Goal: Transaction & Acquisition: Purchase product/service

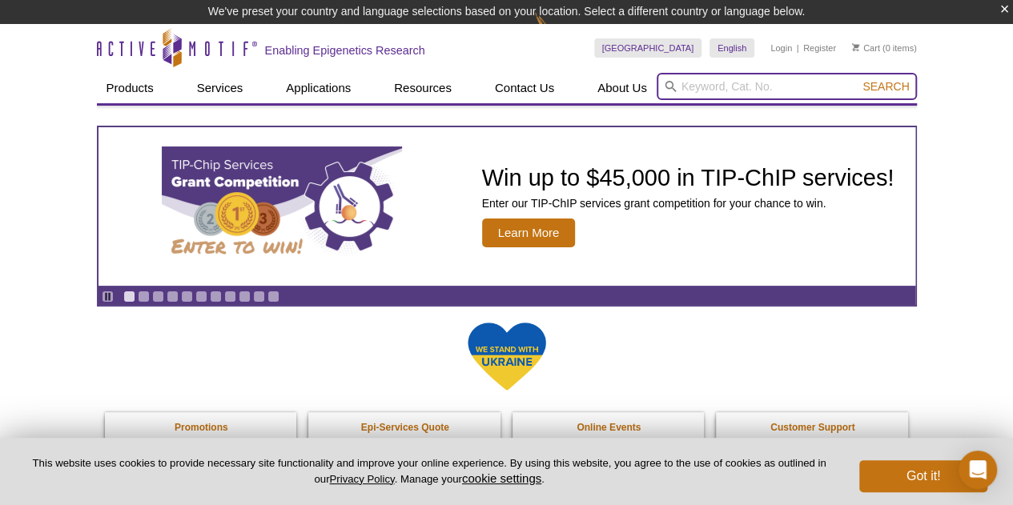
click at [710, 82] on input "search" at bounding box center [787, 86] width 260 height 27
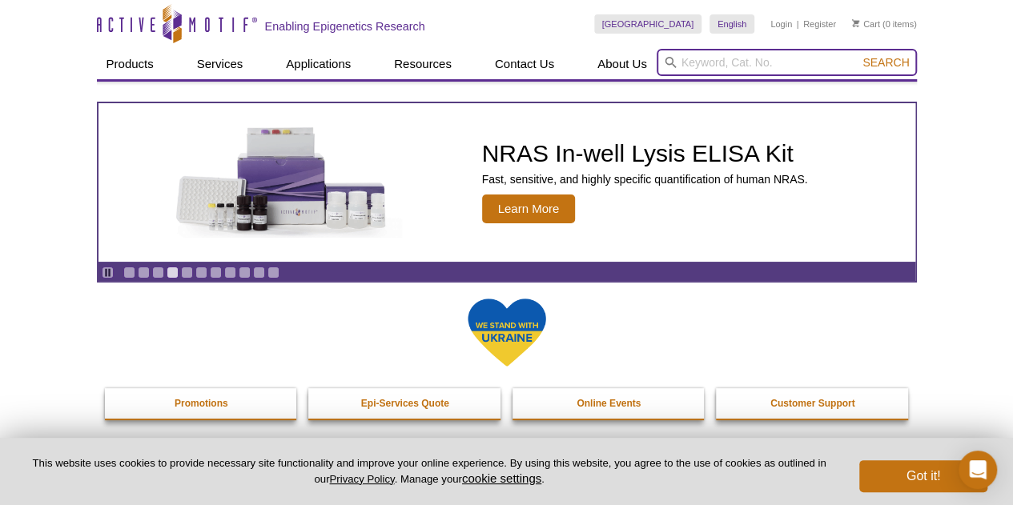
paste input "81065"
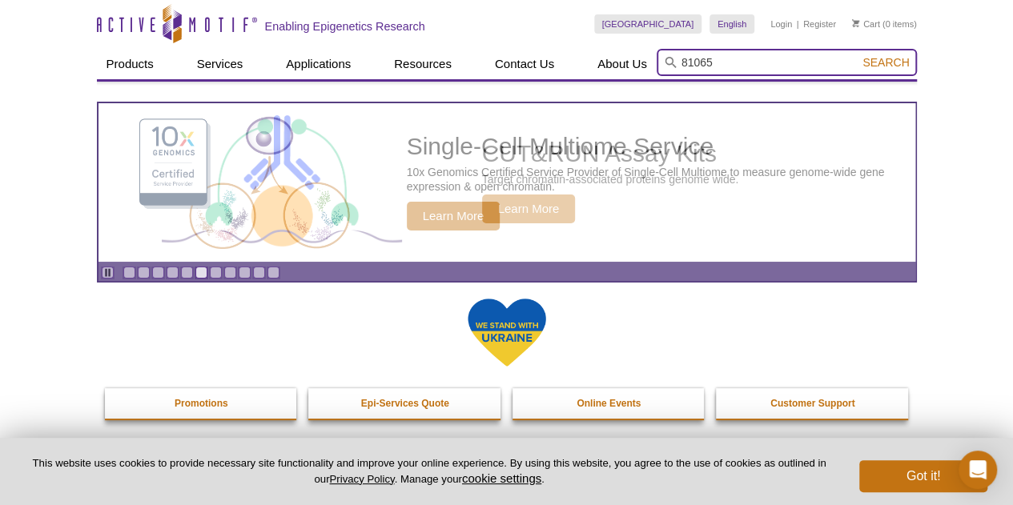
type input "81065"
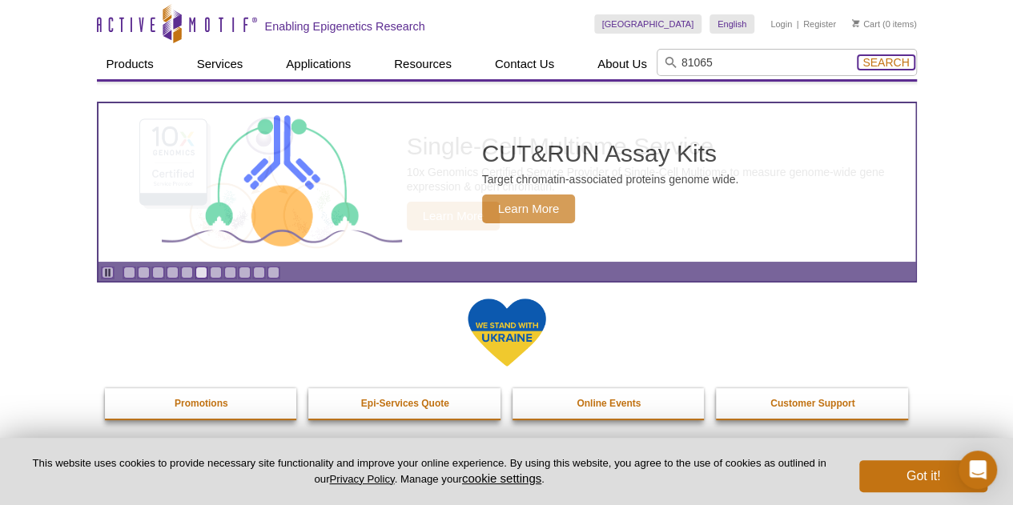
click at [901, 58] on span "Search" at bounding box center [885, 62] width 46 height 13
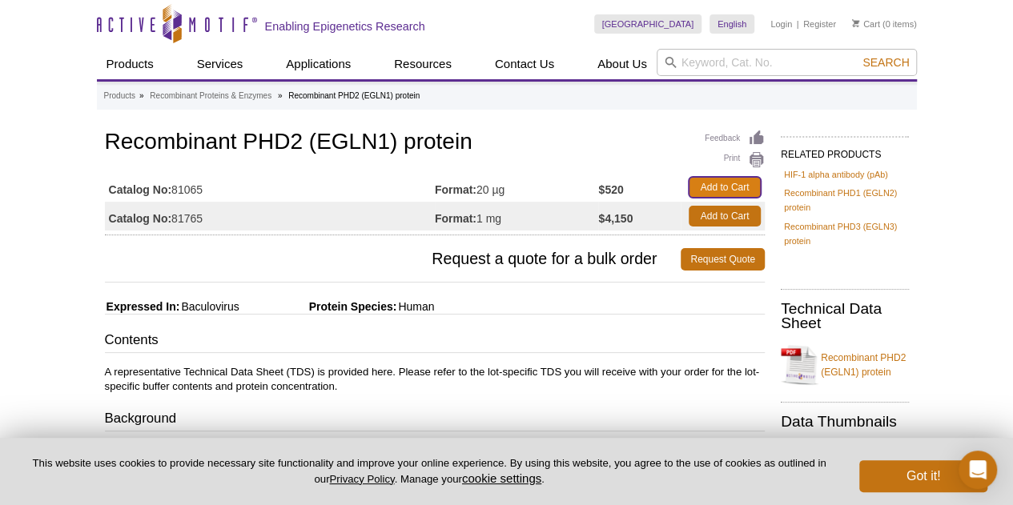
click at [722, 188] on link "Add to Cart" at bounding box center [725, 187] width 72 height 21
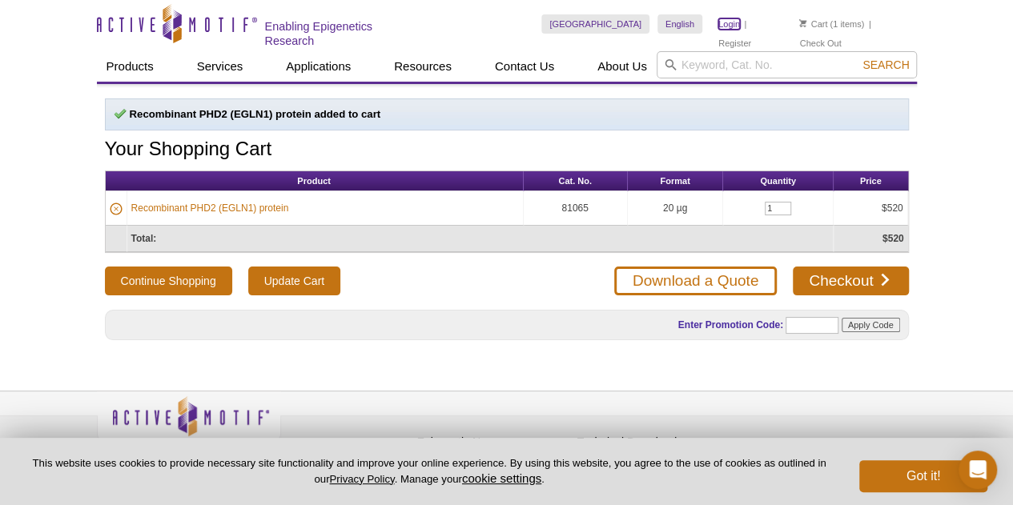
click at [726, 22] on link "Login" at bounding box center [729, 23] width 22 height 11
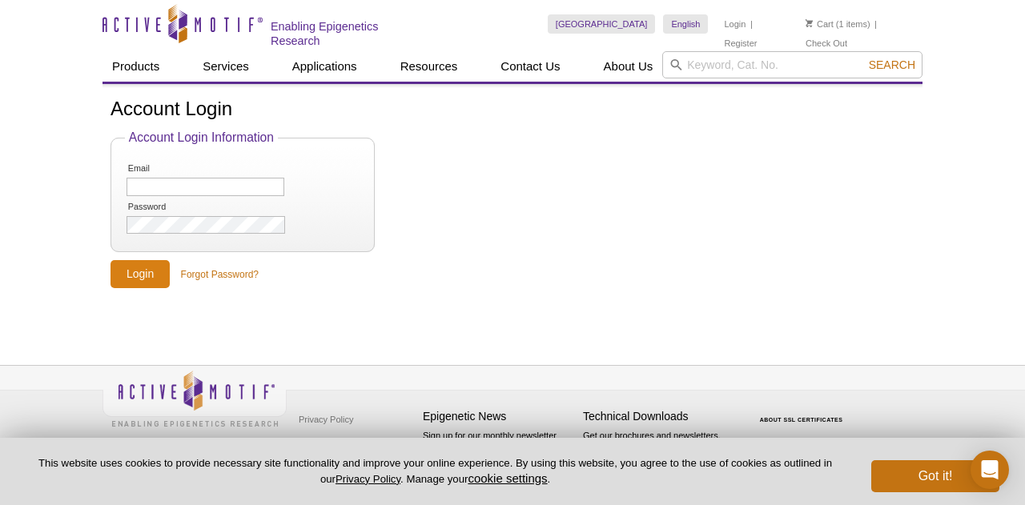
type input "[EMAIL_ADDRESS][DOMAIN_NAME]"
click at [148, 276] on input "Login" at bounding box center [140, 274] width 59 height 28
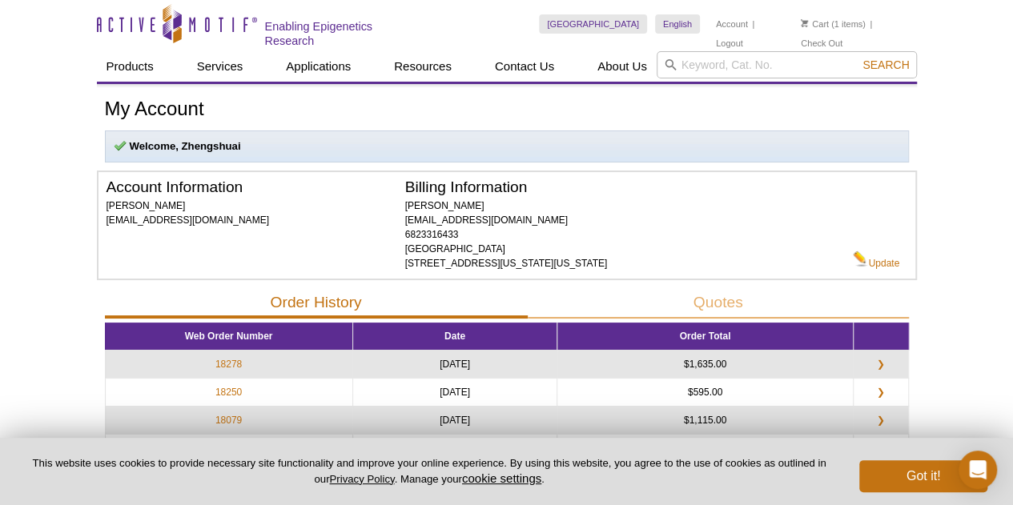
click at [832, 27] on li "Cart (1 items)" at bounding box center [833, 23] width 65 height 19
click at [823, 24] on link "Cart" at bounding box center [815, 23] width 28 height 11
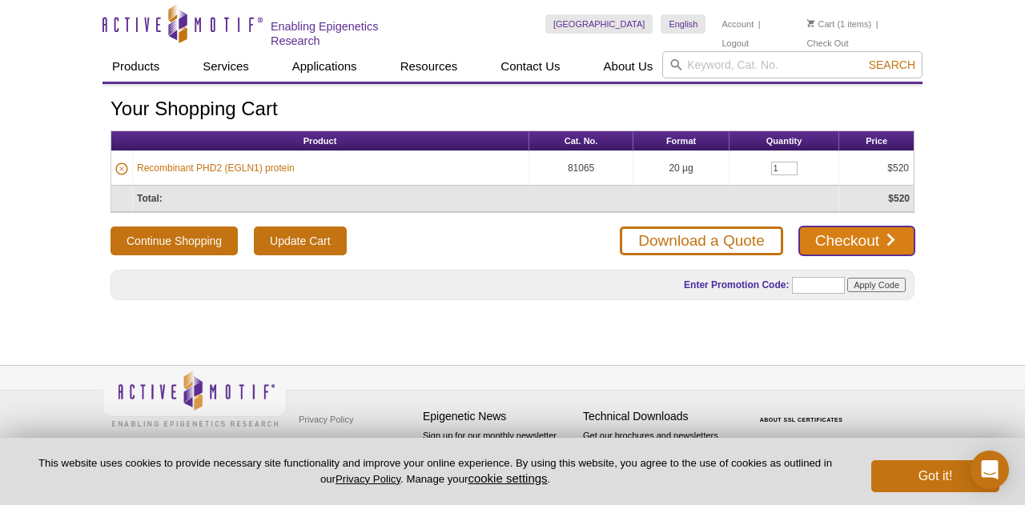
click at [843, 232] on link "Checkout" at bounding box center [856, 241] width 115 height 29
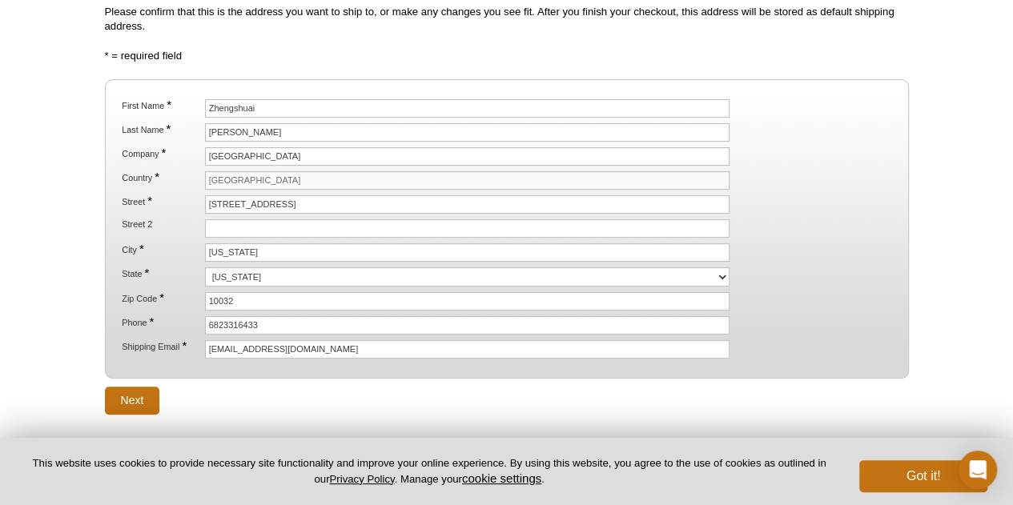
scroll to position [240, 0]
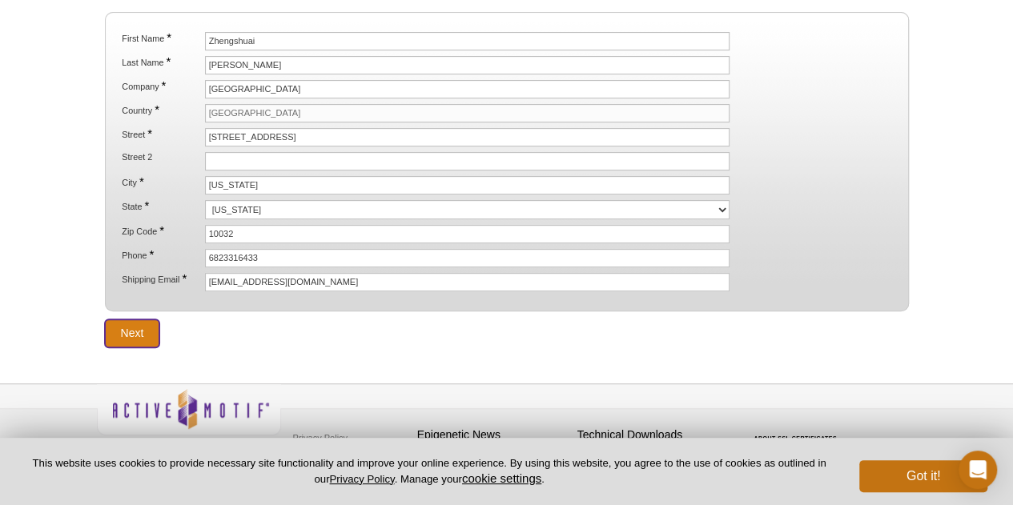
click at [143, 331] on input "Next" at bounding box center [132, 333] width 55 height 28
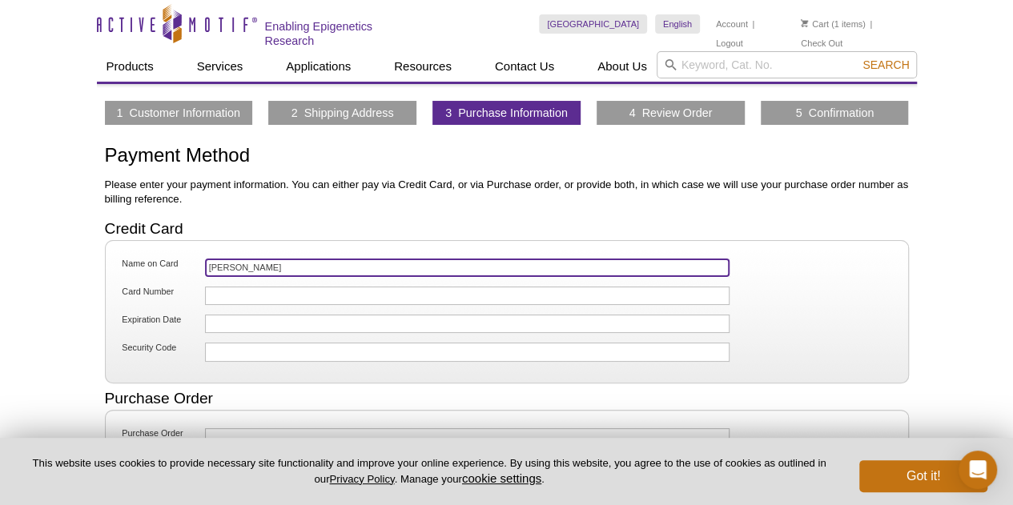
drag, startPoint x: 279, startPoint y: 267, endPoint x: 162, endPoint y: 260, distance: 117.1
click at [162, 260] on li "Name on Card [PERSON_NAME]" at bounding box center [506, 270] width 775 height 26
type input "[PERSON_NAME]"
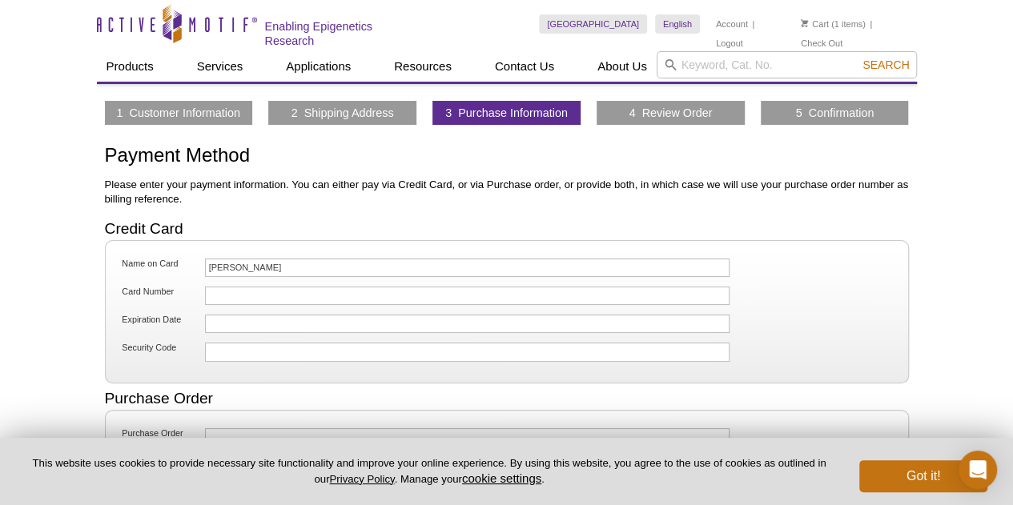
click at [265, 287] on div at bounding box center [467, 296] width 525 height 18
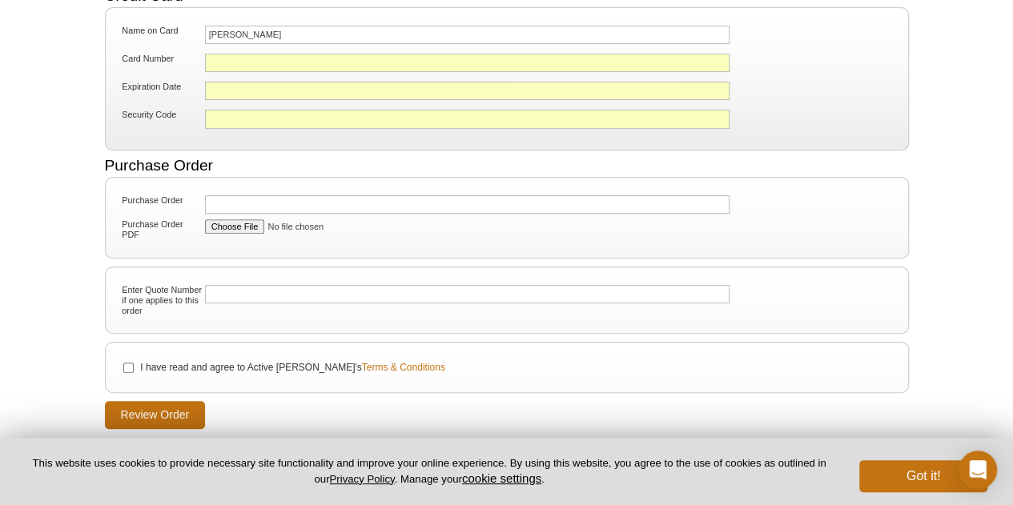
scroll to position [240, 0]
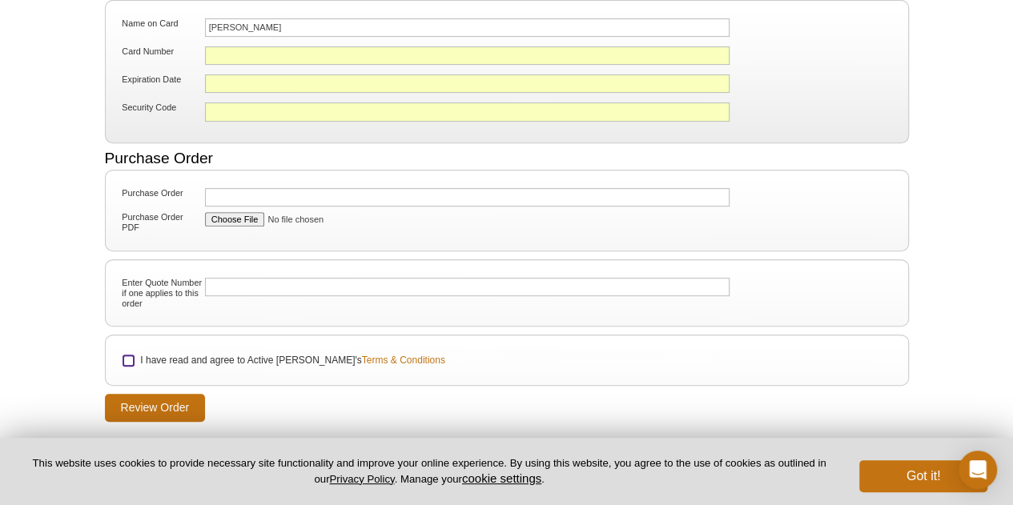
click at [127, 356] on input "I have read and agree to Active [PERSON_NAME]'s Terms & Conditions" at bounding box center [128, 361] width 10 height 10
checkbox input "true"
click at [144, 404] on input "Review Order" at bounding box center [155, 408] width 101 height 28
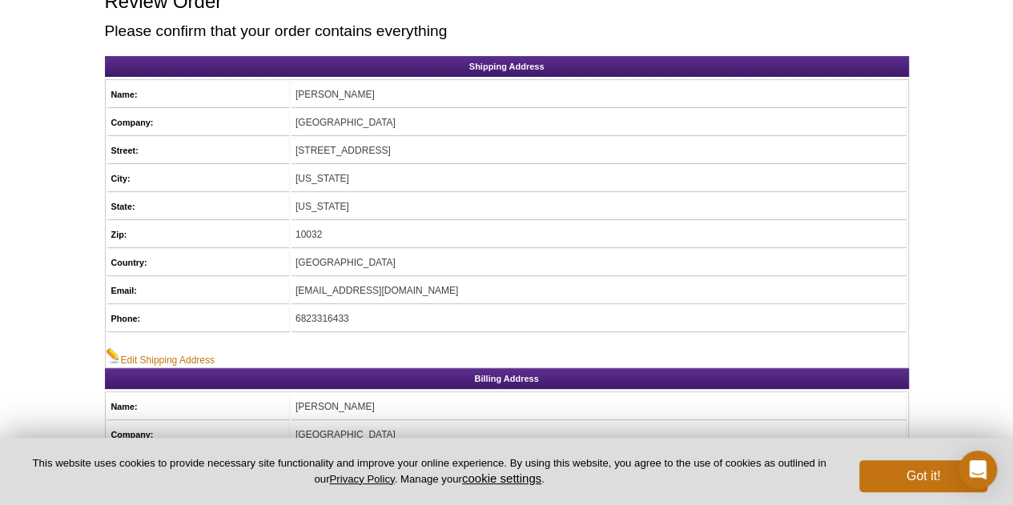
scroll to position [160, 0]
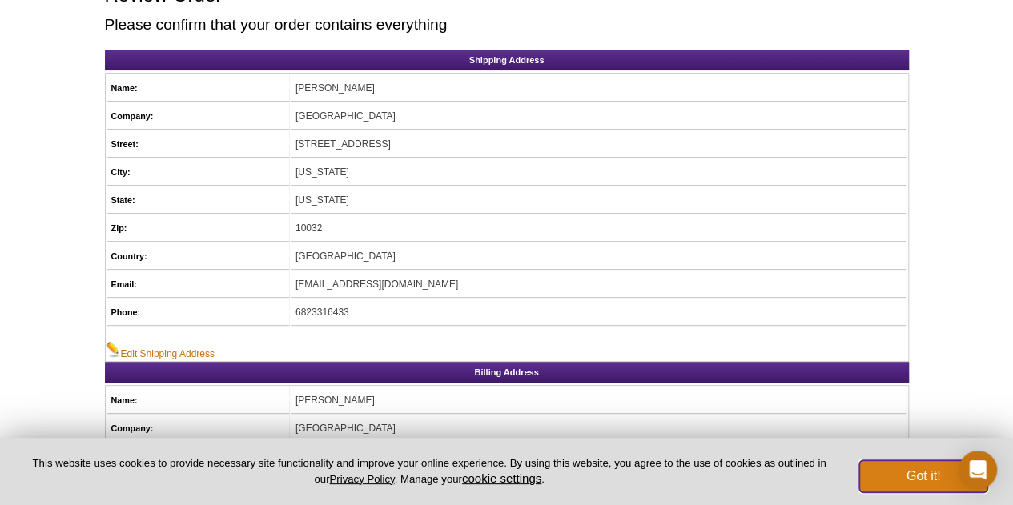
click at [912, 486] on button "Got it!" at bounding box center [923, 476] width 128 height 32
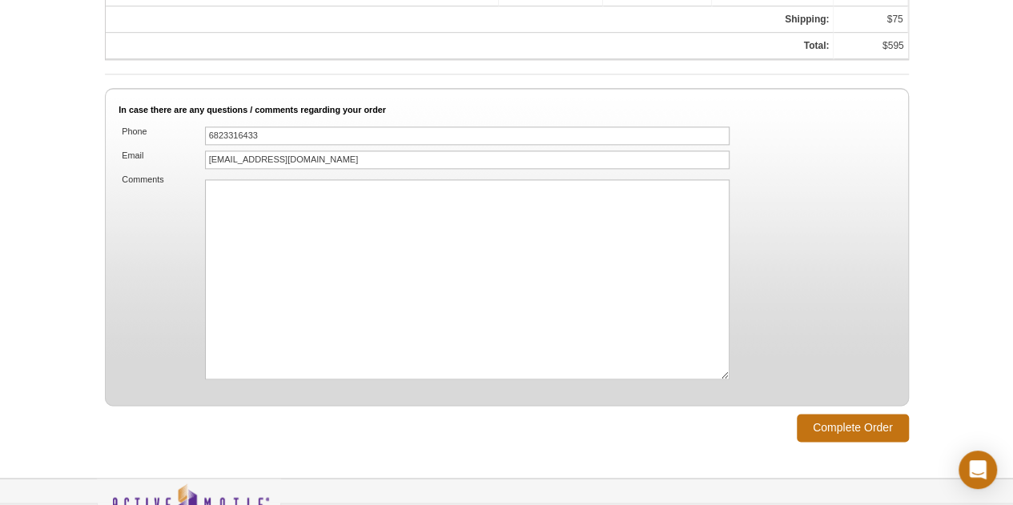
scroll to position [1151, 0]
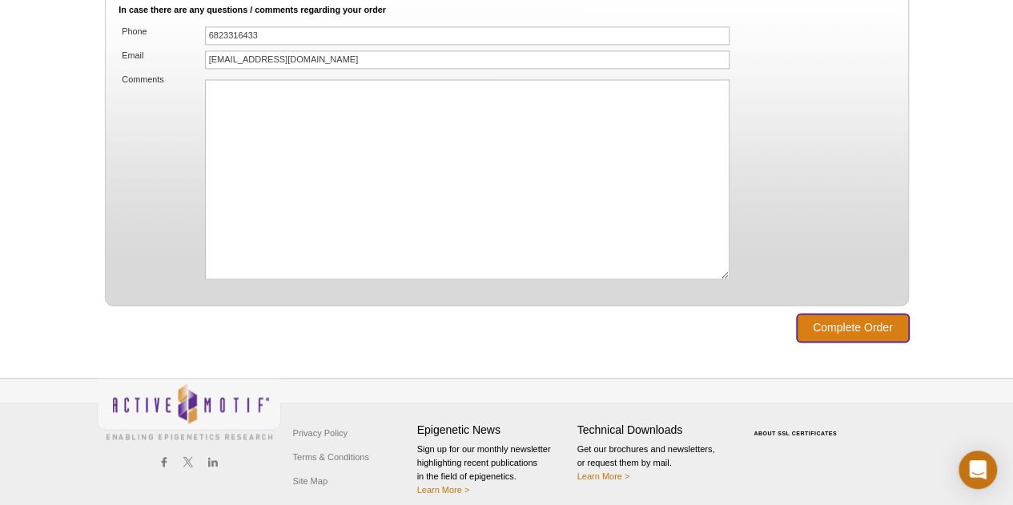
click at [868, 317] on input "Complete Order" at bounding box center [853, 328] width 112 height 28
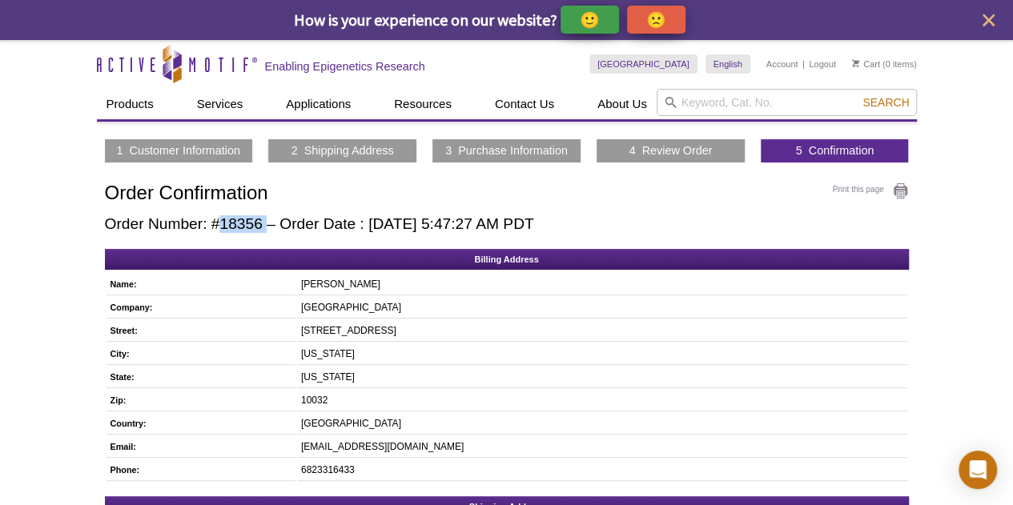
drag, startPoint x: 267, startPoint y: 225, endPoint x: 219, endPoint y: 225, distance: 48.0
click at [219, 225] on h2 "Order Number: #18356 – Order Date : [DATE] 5:47:27 AM PDT" at bounding box center [507, 224] width 804 height 18
copy h2 "18356"
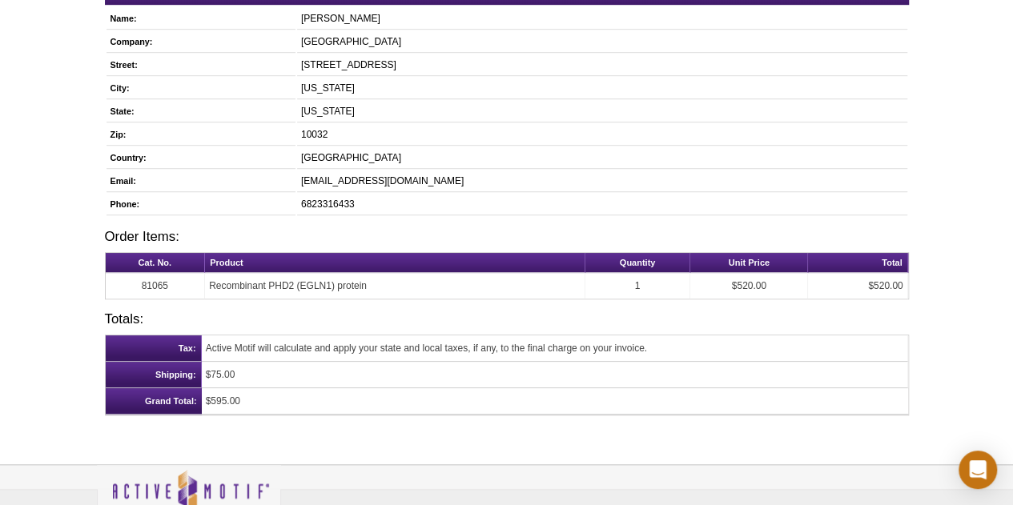
scroll to position [561, 0]
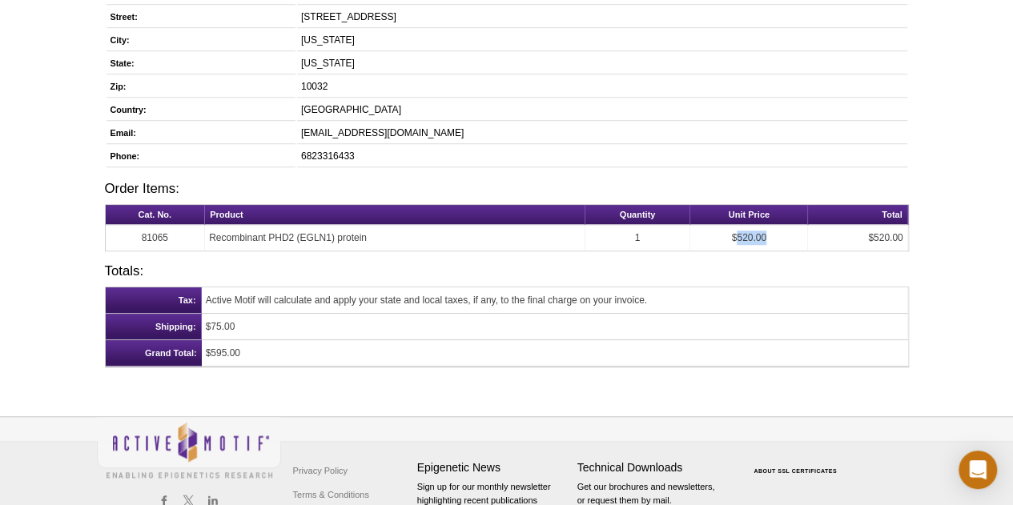
drag, startPoint x: 773, startPoint y: 233, endPoint x: 737, endPoint y: 233, distance: 36.0
click at [737, 233] on td "$520.00" at bounding box center [749, 238] width 118 height 26
drag, startPoint x: 234, startPoint y: 347, endPoint x: 212, endPoint y: 347, distance: 21.6
click at [212, 347] on td "$595.00" at bounding box center [555, 353] width 706 height 26
copy td "595.00"
